Goal: Find specific page/section: Find specific page/section

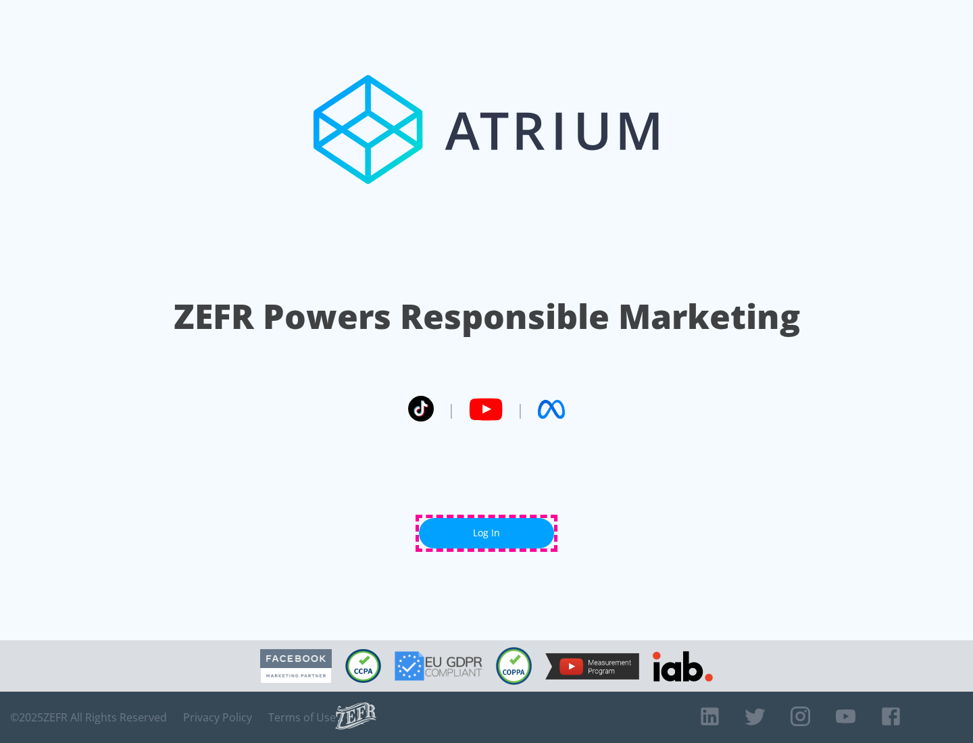
click at [487, 533] on link "Log In" at bounding box center [486, 533] width 135 height 30
